Goal: Communication & Community: Answer question/provide support

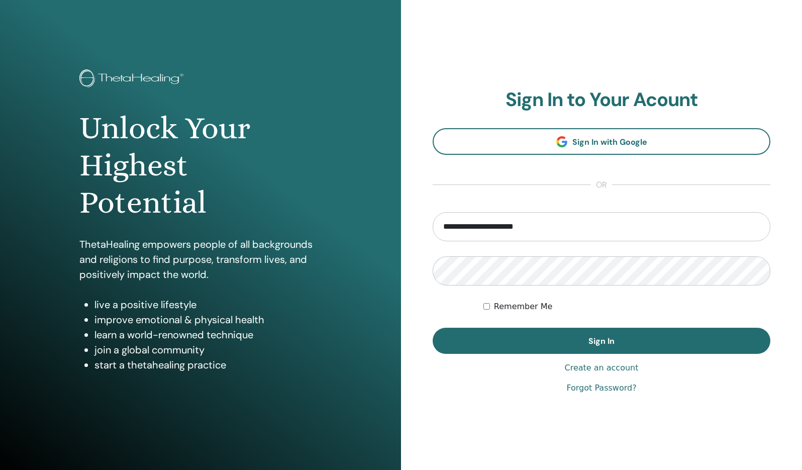
click at [526, 223] on input "**********" at bounding box center [602, 226] width 338 height 29
type input "**********"
click at [433, 328] on button "Sign In" at bounding box center [602, 341] width 338 height 26
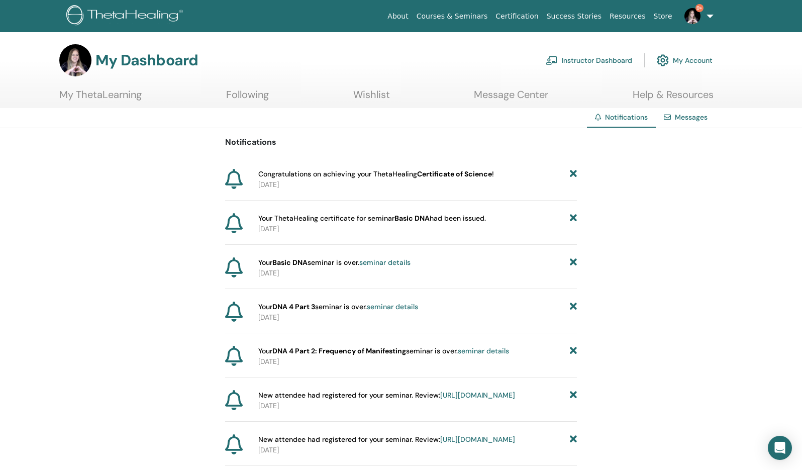
click at [695, 21] on img at bounding box center [692, 16] width 16 height 16
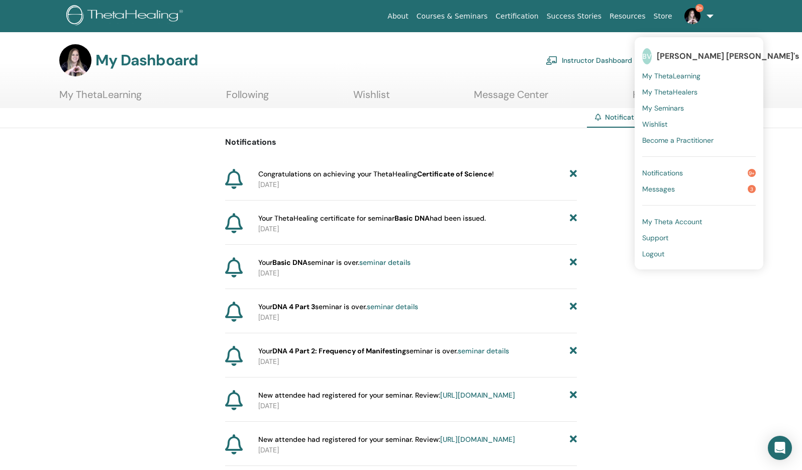
click at [667, 187] on span "Messages" at bounding box center [658, 188] width 33 height 9
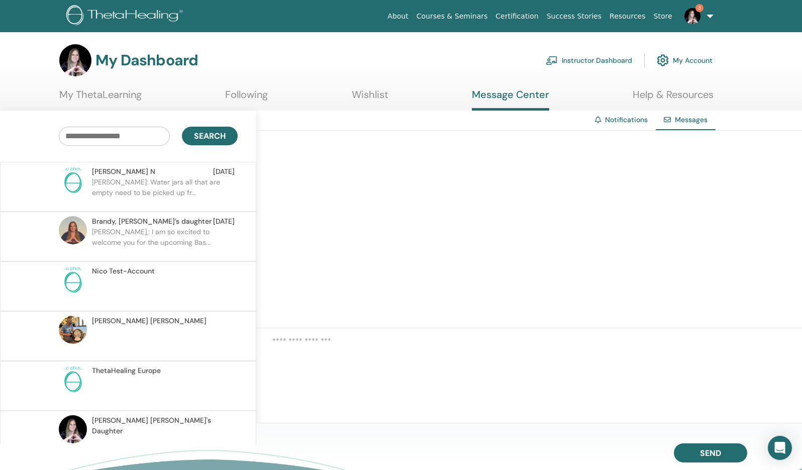
click at [217, 183] on p "Askey: Water jars all that are empty need to be picked up fr..." at bounding box center [165, 192] width 146 height 30
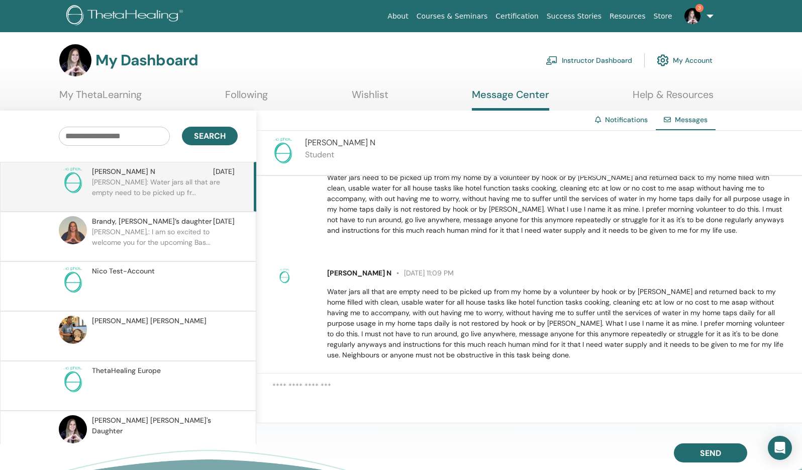
scroll to position [164, 0]
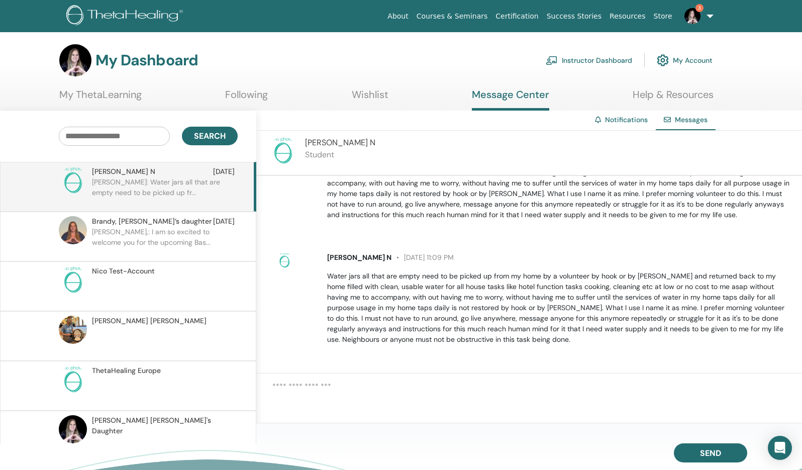
click at [156, 232] on p "Brandy,: I am so excited to welcome you for the upcoming Bas..." at bounding box center [165, 242] width 146 height 30
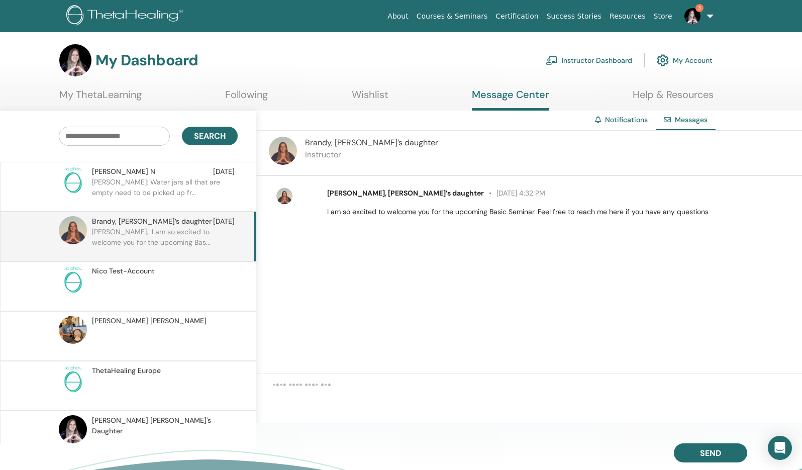
click at [171, 194] on p "Askey: Water jars all that are empty need to be picked up fr..." at bounding box center [165, 192] width 146 height 30
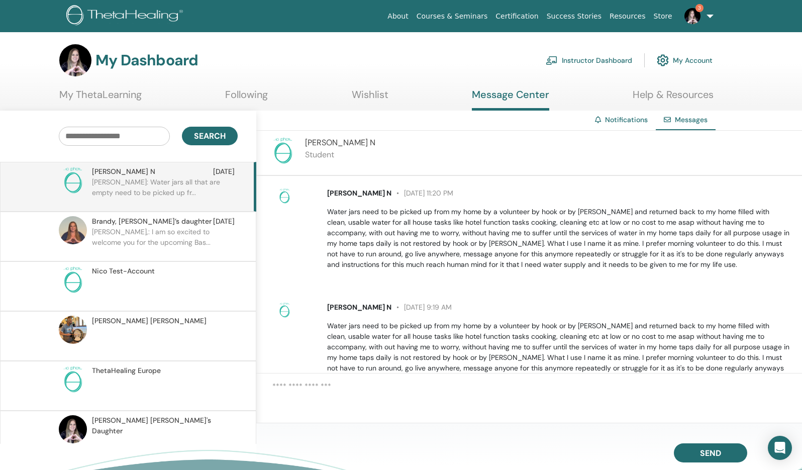
click at [210, 175] on div "Askey N Nov 03" at bounding box center [163, 171] width 143 height 11
click at [695, 16] on img at bounding box center [692, 16] width 16 height 16
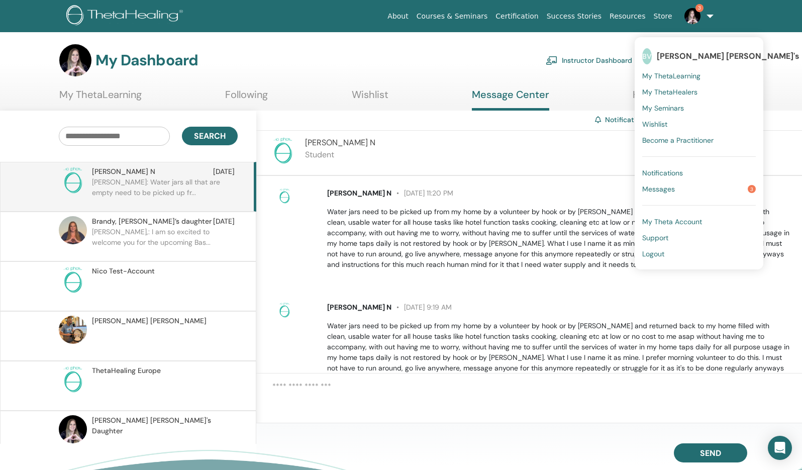
click at [143, 226] on span "Brandy, Vianna’s daughter" at bounding box center [152, 221] width 120 height 11
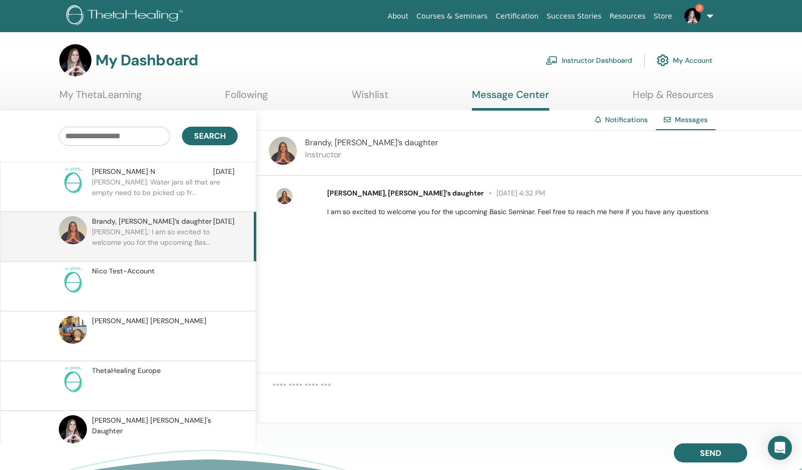
click at [700, 19] on img at bounding box center [692, 16] width 16 height 16
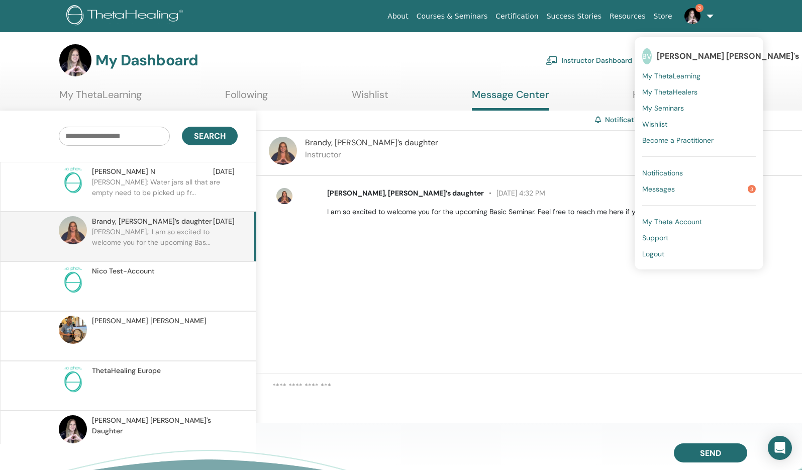
click at [676, 72] on span "My ThetaLearning" at bounding box center [671, 75] width 58 height 9
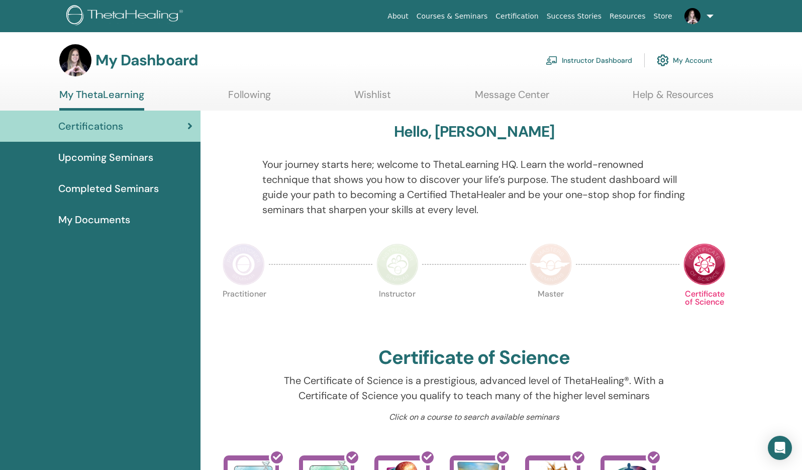
click at [591, 62] on link "Instructor Dashboard" at bounding box center [589, 60] width 86 height 22
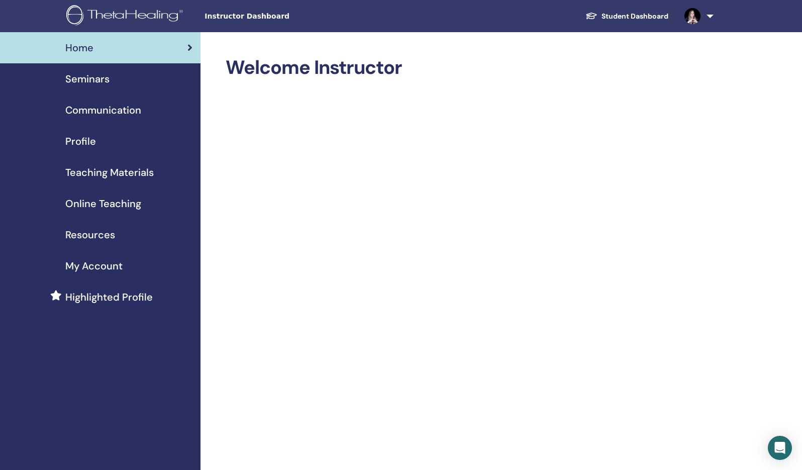
drag, startPoint x: 102, startPoint y: 76, endPoint x: 107, endPoint y: 77, distance: 5.6
click at [102, 77] on span "Seminars" at bounding box center [87, 78] width 44 height 15
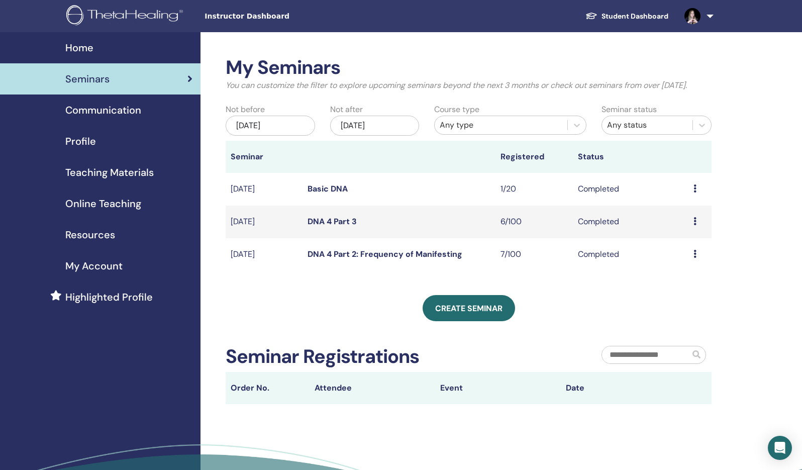
click at [708, 17] on link at bounding box center [696, 16] width 41 height 32
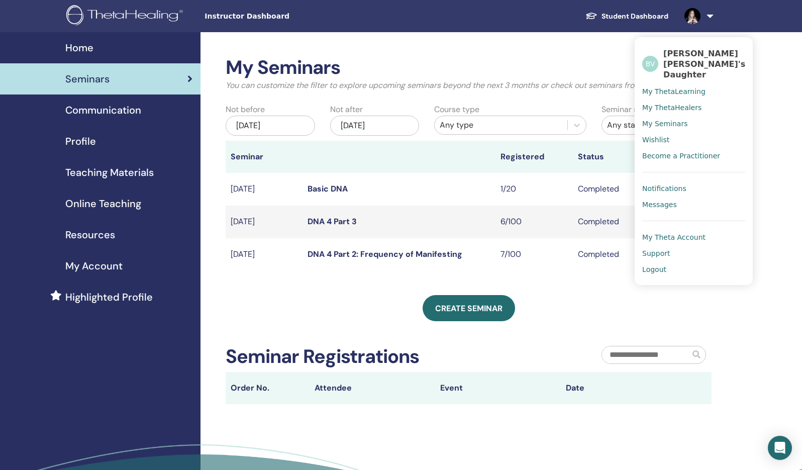
click at [657, 249] on span "Support" at bounding box center [656, 253] width 28 height 9
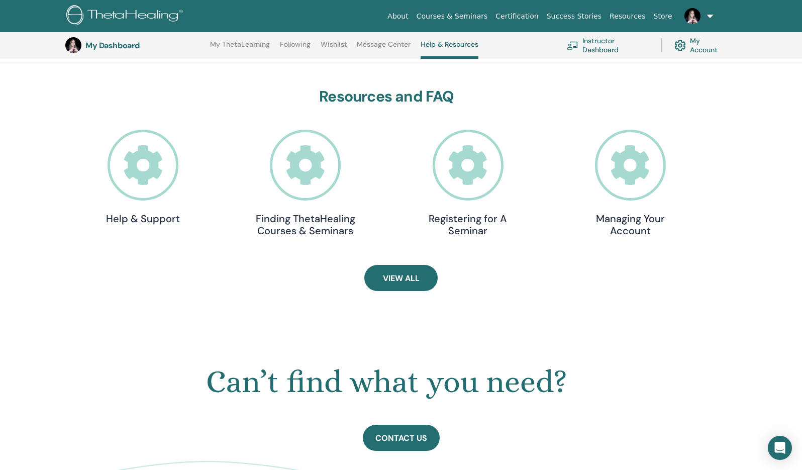
scroll to position [275, 0]
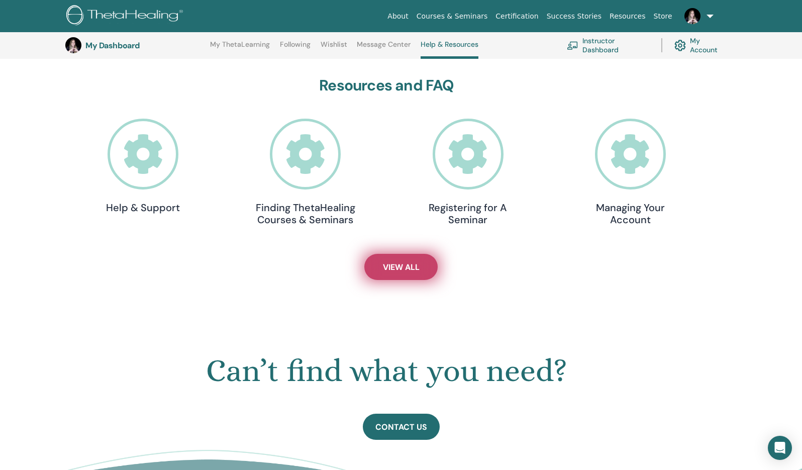
click at [403, 271] on span "View All" at bounding box center [401, 267] width 37 height 11
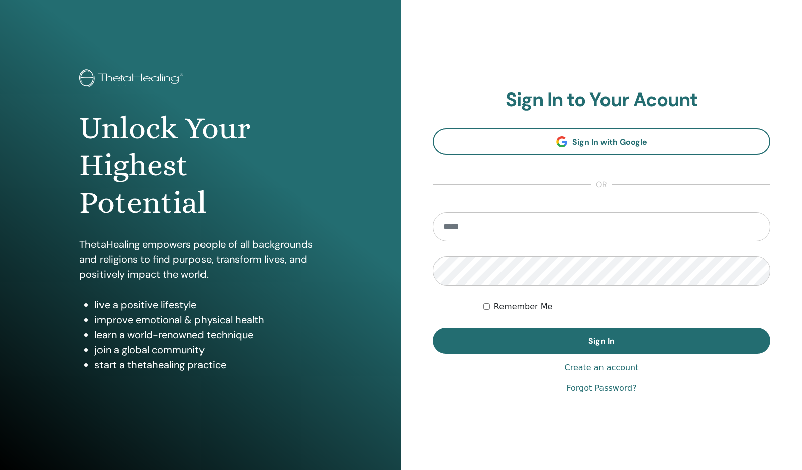
type input "**********"
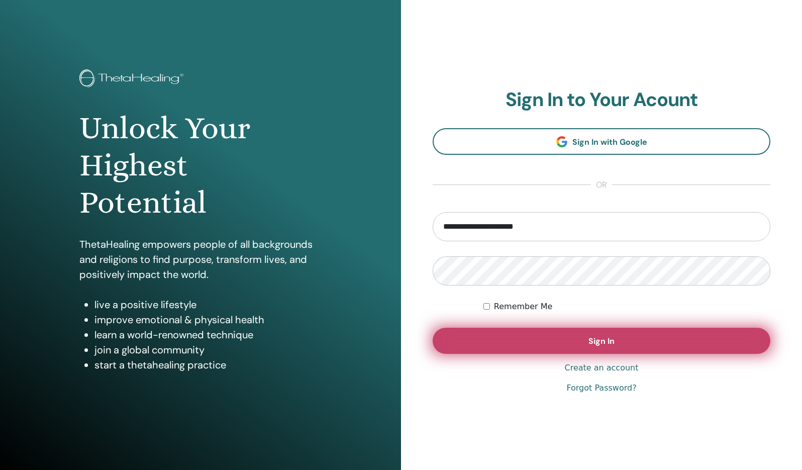
drag, startPoint x: 555, startPoint y: 361, endPoint x: 555, endPoint y: 353, distance: 7.5
click at [555, 361] on div "**********" at bounding box center [602, 241] width 338 height 306
click at [557, 345] on button "Sign In" at bounding box center [602, 341] width 338 height 26
